Goal: Information Seeking & Learning: Find specific page/section

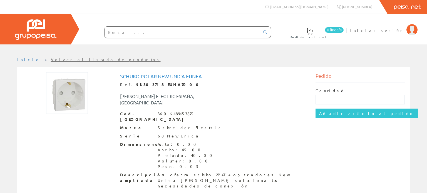
paste input "Conmutador 1 mod Polar New"
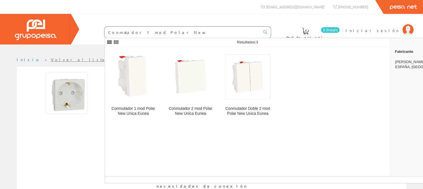
type input "Conmutador 1 mod Polar New"
drag, startPoint x: 190, startPoint y: 44, endPoint x: 191, endPoint y: 41, distance: 3.6
click at [190, 44] on div "Resultados: 3" at bounding box center [283, 42] width 213 height 5
click at [185, 35] on input "Conmutador 1 mod Polar New" at bounding box center [183, 32] width 156 height 11
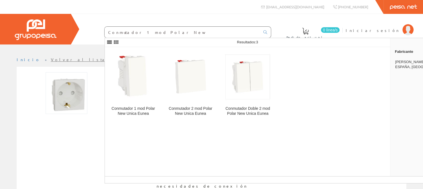
click at [185, 35] on input "Conmutador 1 mod Polar New" at bounding box center [183, 32] width 156 height 11
paste input "Marco 2 Elementos Blanco Unica"
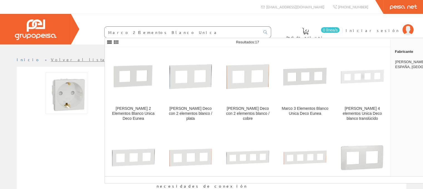
click at [170, 31] on input "Marco 2 Elementos Blanco Unica" at bounding box center [183, 32] width 156 height 11
paste input "92 Zocalo Superficie 2 Elementos Blanco"
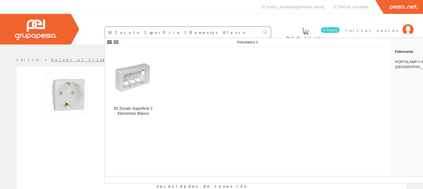
click at [146, 32] on input "92 Zocalo Superficie 2 Elementos Blanco" at bounding box center [183, 32] width 156 height 11
type input "92 Zocalo Superficie 1 Elementos Blanco"
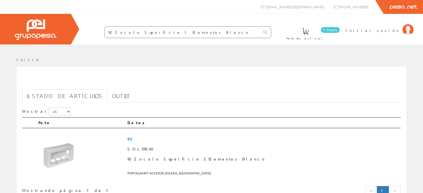
click at [166, 33] on input "92 Zocalo Superficie 1 Elementos Blanco" at bounding box center [183, 32] width 156 height 11
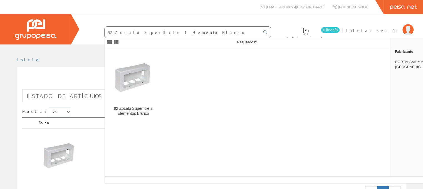
click at [112, 32] on input "92 Zocalo Superficie 1 Elemento Blanco" at bounding box center [183, 32] width 156 height 11
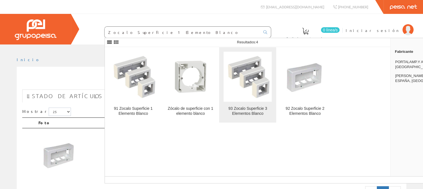
type input "Zocalo Superficie 1 Elemento Blanco"
click at [247, 109] on div "93 Zocalo Superficie 3 Elementos Blanco" at bounding box center [248, 111] width 48 height 10
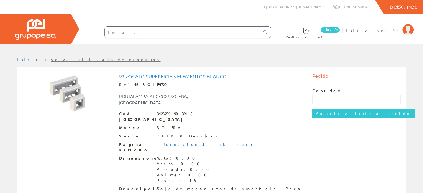
click at [80, 102] on img at bounding box center [67, 93] width 42 height 42
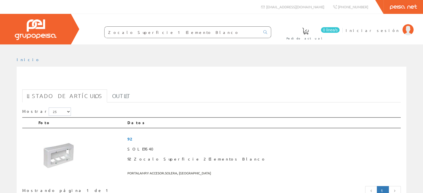
click at [173, 33] on input "Zocalo Superficie 1 Elemento Blanco" at bounding box center [183, 32] width 156 height 11
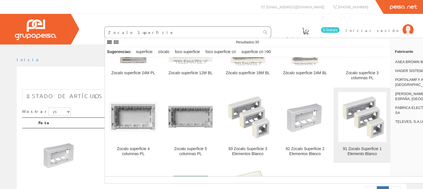
scroll to position [125, 0]
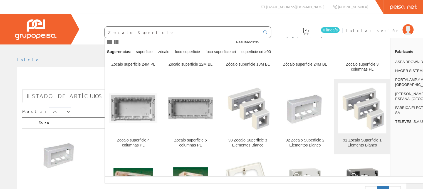
type input "Zocalo Superficie"
click at [378, 112] on img at bounding box center [362, 108] width 48 height 48
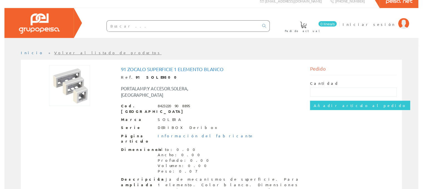
scroll to position [10, 0]
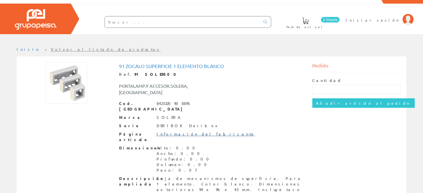
click at [181, 132] on link "Información del fabricante" at bounding box center [206, 134] width 99 height 5
click at [119, 66] on h1 "91 Zocalo Superficie 1 Elemento Blanco" at bounding box center [211, 66] width 185 height 6
click at [149, 19] on input "text" at bounding box center [183, 21] width 156 height 11
paste input "Marco 2 Elementos Blanco Unica"
type input "Marco 2 Elementos Blanco Unica"
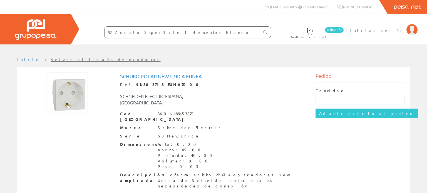
click at [172, 34] on input "92 Zocalo Superficie 1 Elementos Blanco" at bounding box center [183, 32] width 156 height 11
paste input "Pulsador 1 módulo Polar New"
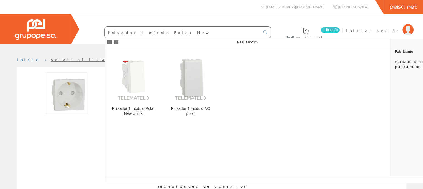
click at [168, 33] on input "Pulsador 1 módulo Polar New" at bounding box center [183, 32] width 156 height 11
click at [166, 33] on input "Pulsador 1 módulo Polar New" at bounding box center [183, 32] width 156 height 11
click at [108, 31] on input "Pulsador 1 módulo Polar New" at bounding box center [183, 32] width 156 height 11
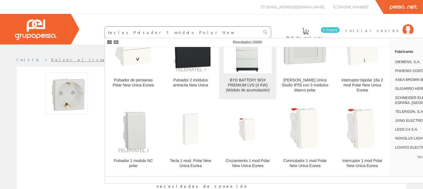
scroll to position [195, 0]
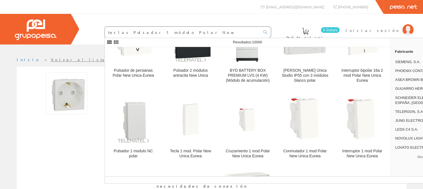
click at [137, 33] on input "teclas Pulsador 1 módulo Polar New" at bounding box center [183, 32] width 156 height 11
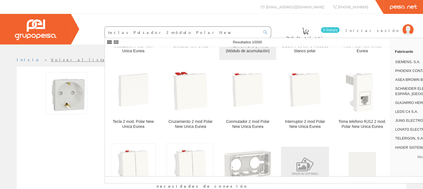
scroll to position [223, 0]
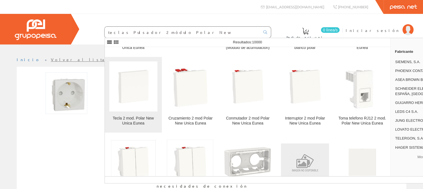
type input "teclas Pulsador 2 módulo Polar New"
click at [141, 101] on img at bounding box center [133, 87] width 48 height 48
